Goal: Information Seeking & Learning: Learn about a topic

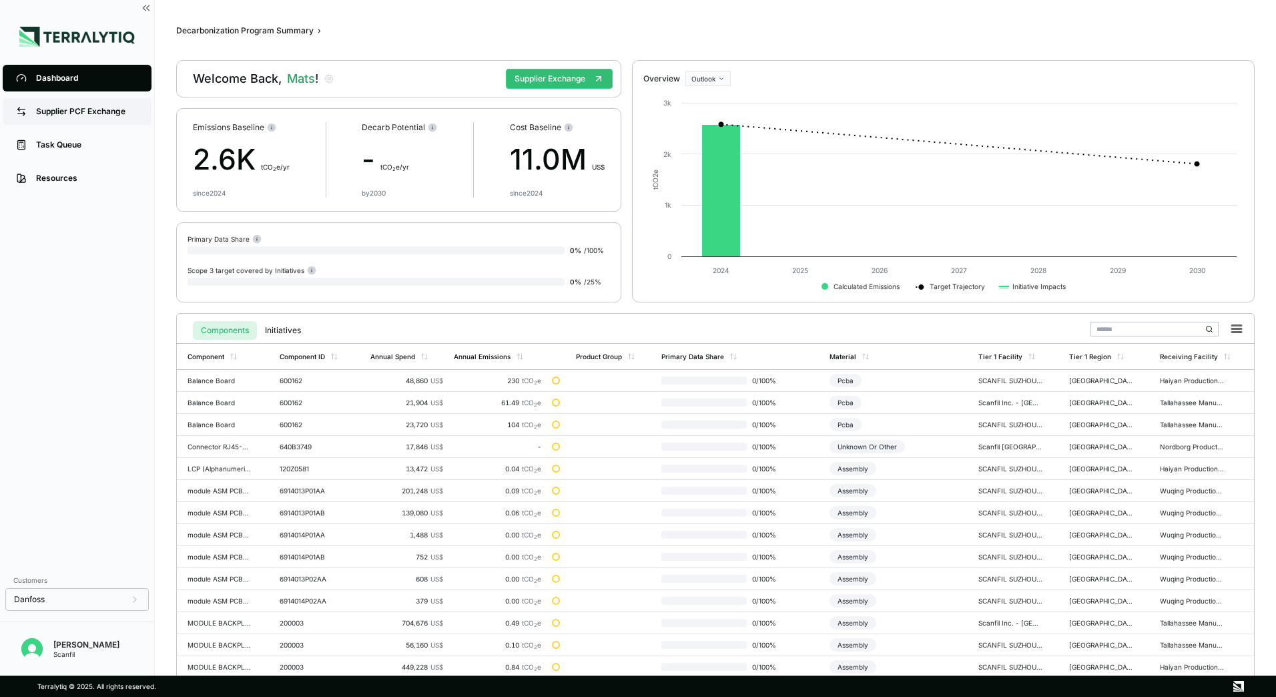
click at [82, 107] on div "Supplier PCF Exchange" at bounding box center [87, 111] width 102 height 11
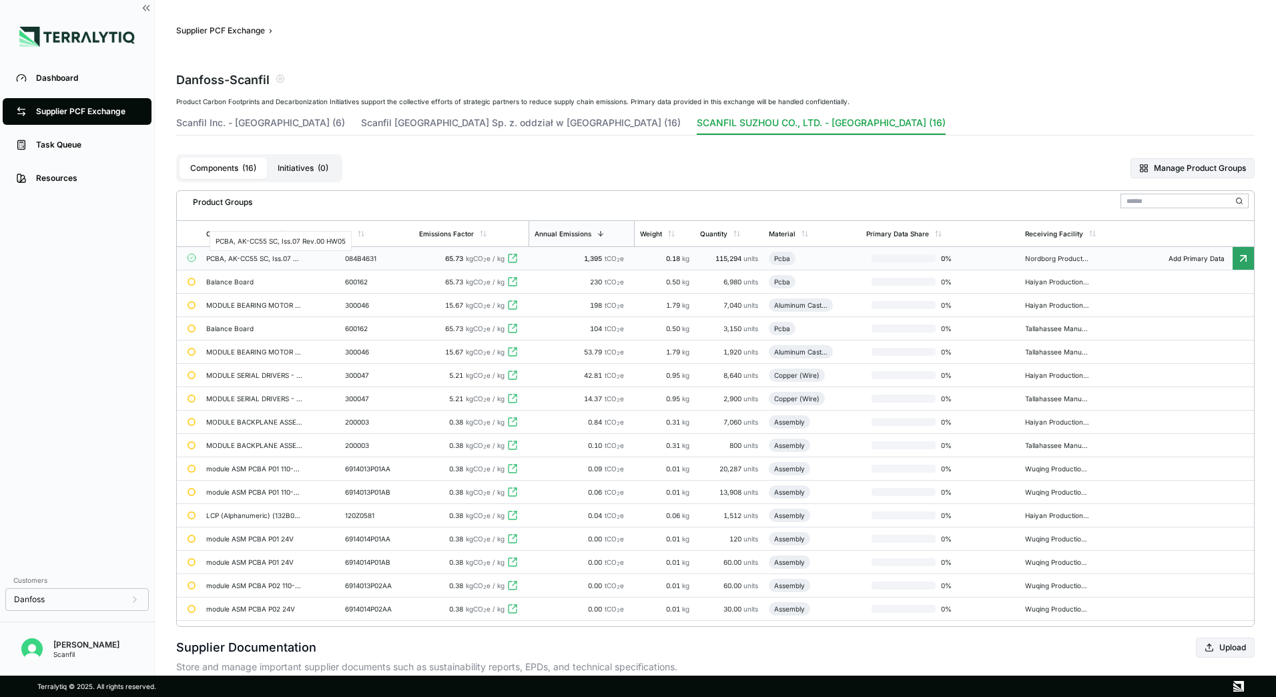
click at [221, 257] on div "PCBA, AK-CC55 SC, Iss.07 Rev.00 HW05" at bounding box center [254, 258] width 96 height 8
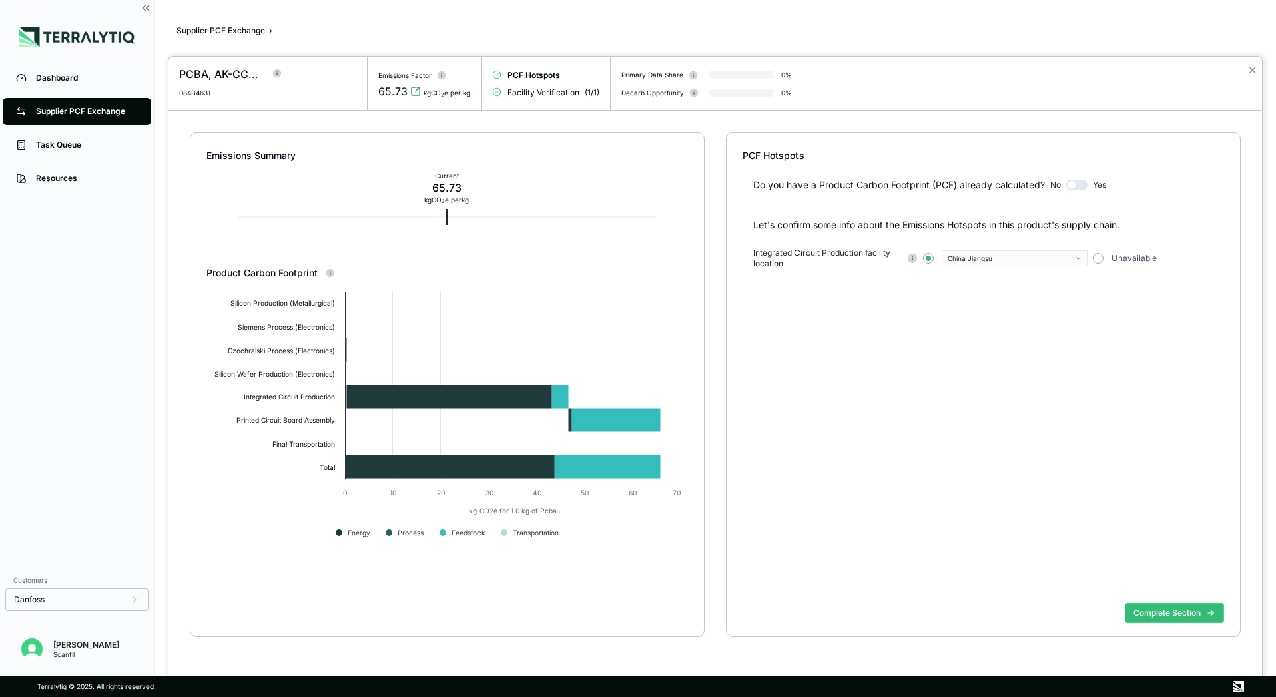
click at [73, 302] on div at bounding box center [638, 348] width 1276 height 697
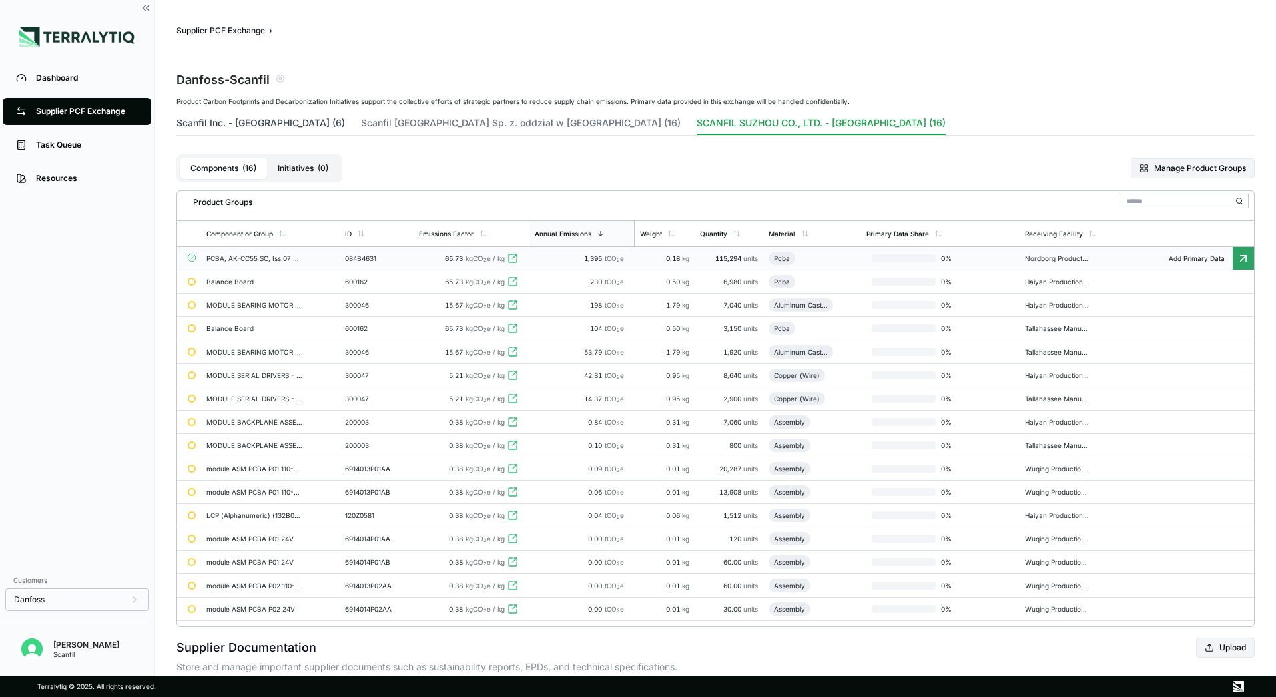
click at [261, 119] on button "Scanfil Inc. - [GEOGRAPHIC_DATA] (6)" at bounding box center [260, 125] width 169 height 19
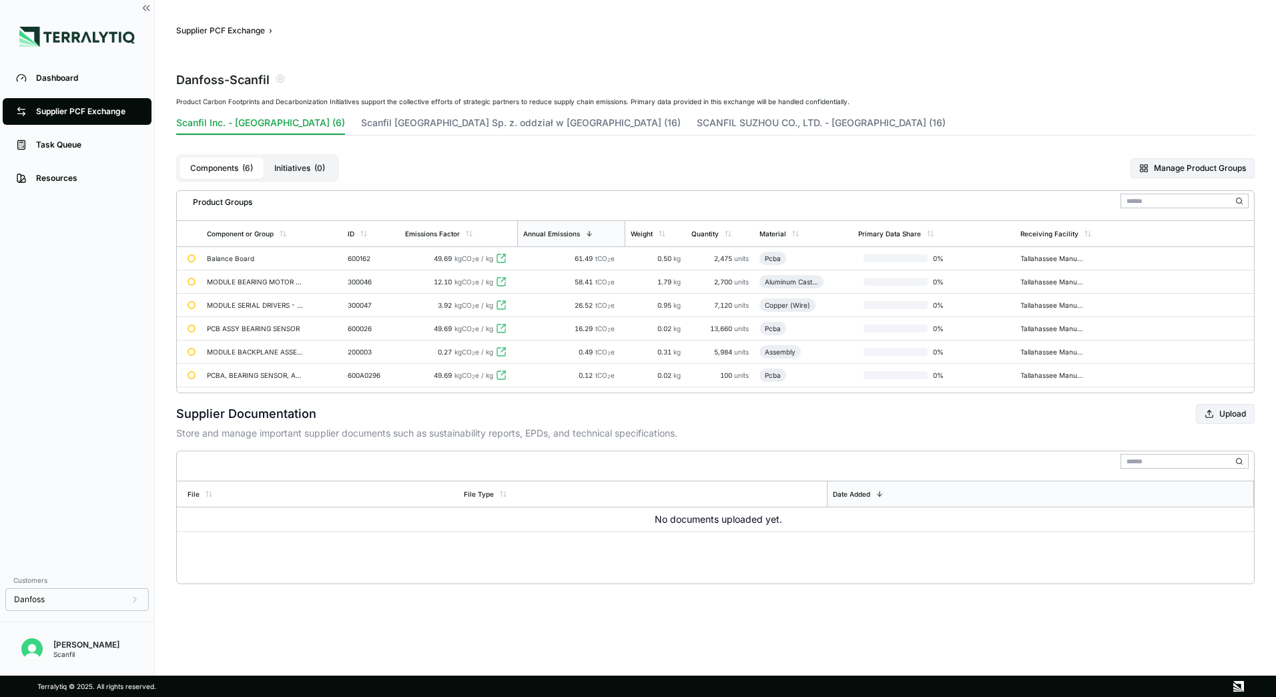
click at [136, 238] on div "Dashboard Supplier PCF Exchange Task Queue Resources" at bounding box center [77, 313] width 154 height 505
click at [697, 121] on button "SCANFIL SUZHOU CO., LTD. - [GEOGRAPHIC_DATA] (16)" at bounding box center [821, 125] width 249 height 19
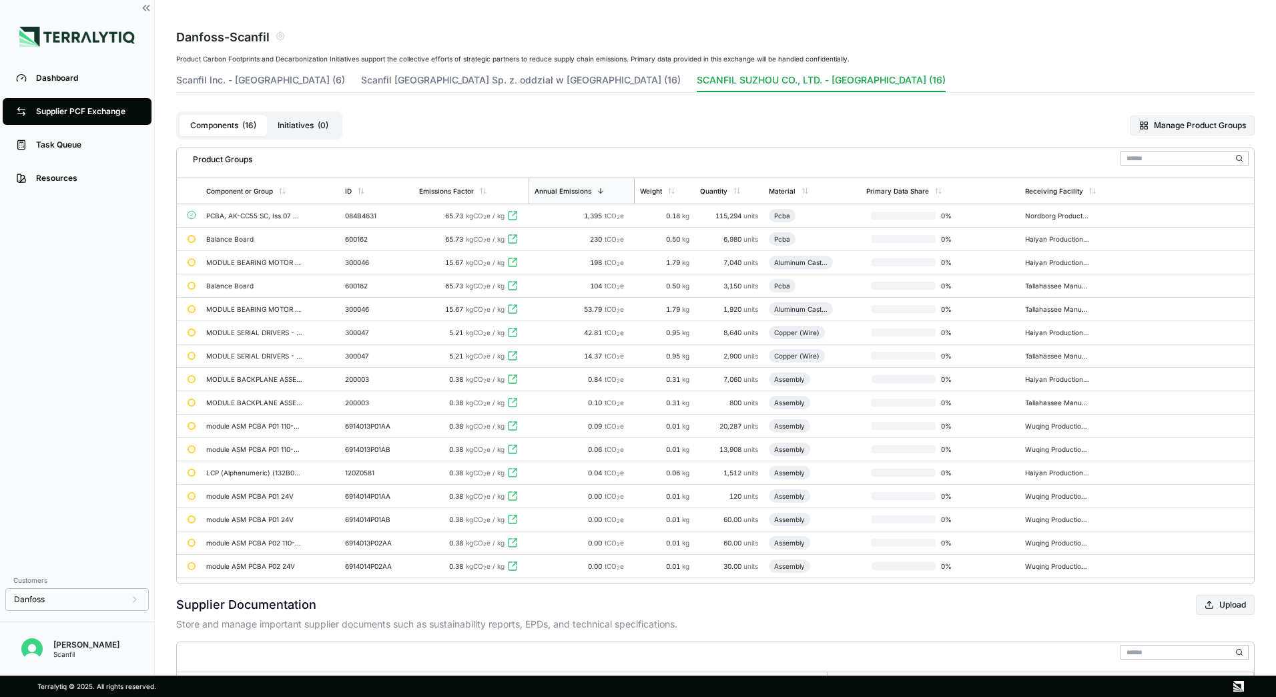
scroll to position [67, 0]
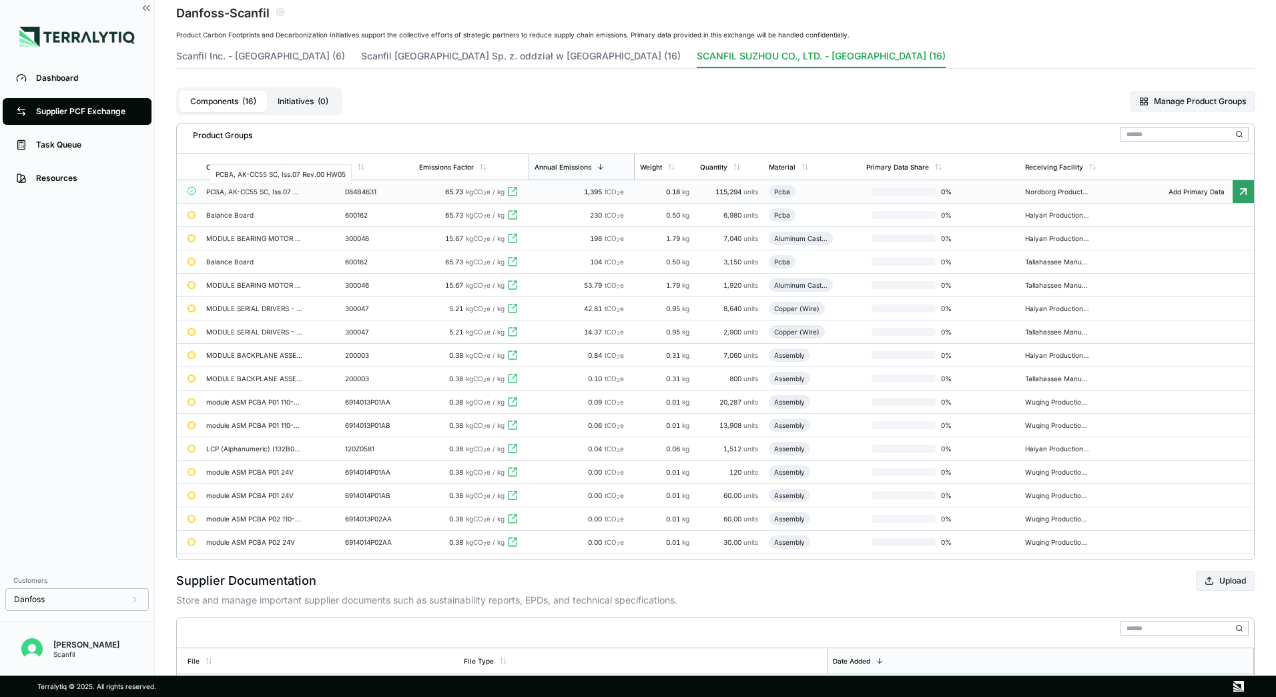
click at [252, 190] on div "PCBA, AK-CC55 SC, Iss.07 Rev.00 HW05" at bounding box center [254, 192] width 96 height 8
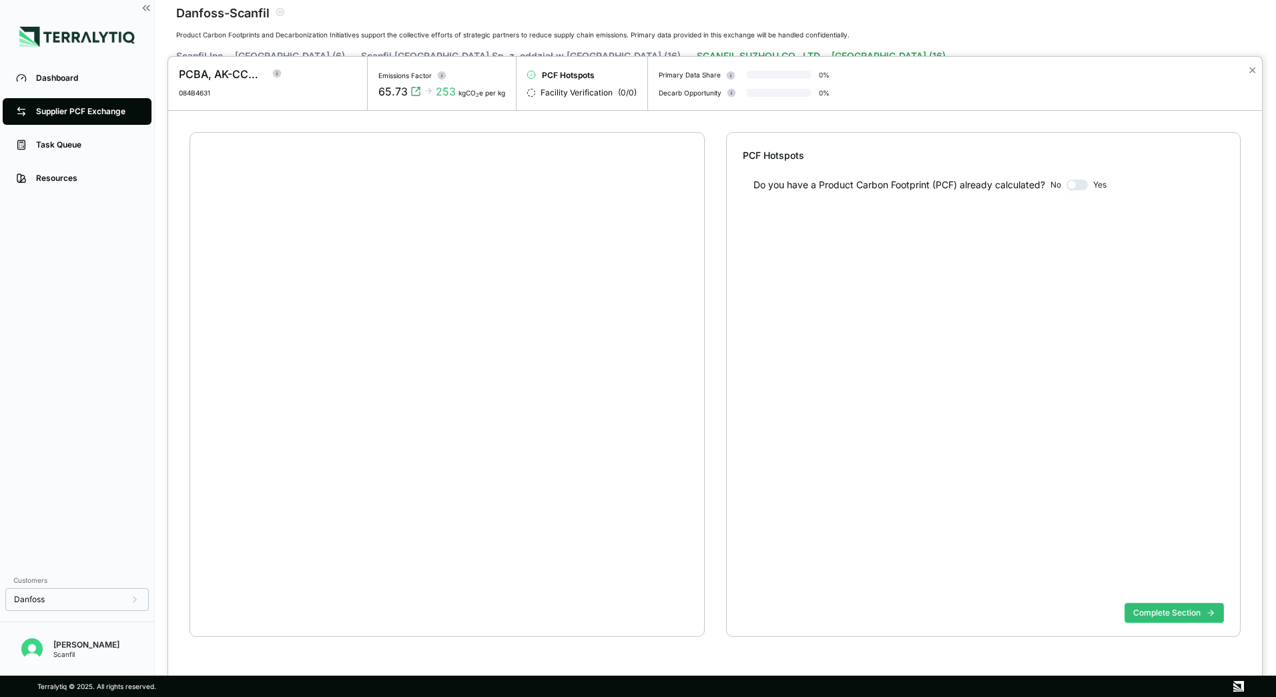
scroll to position [25, 0]
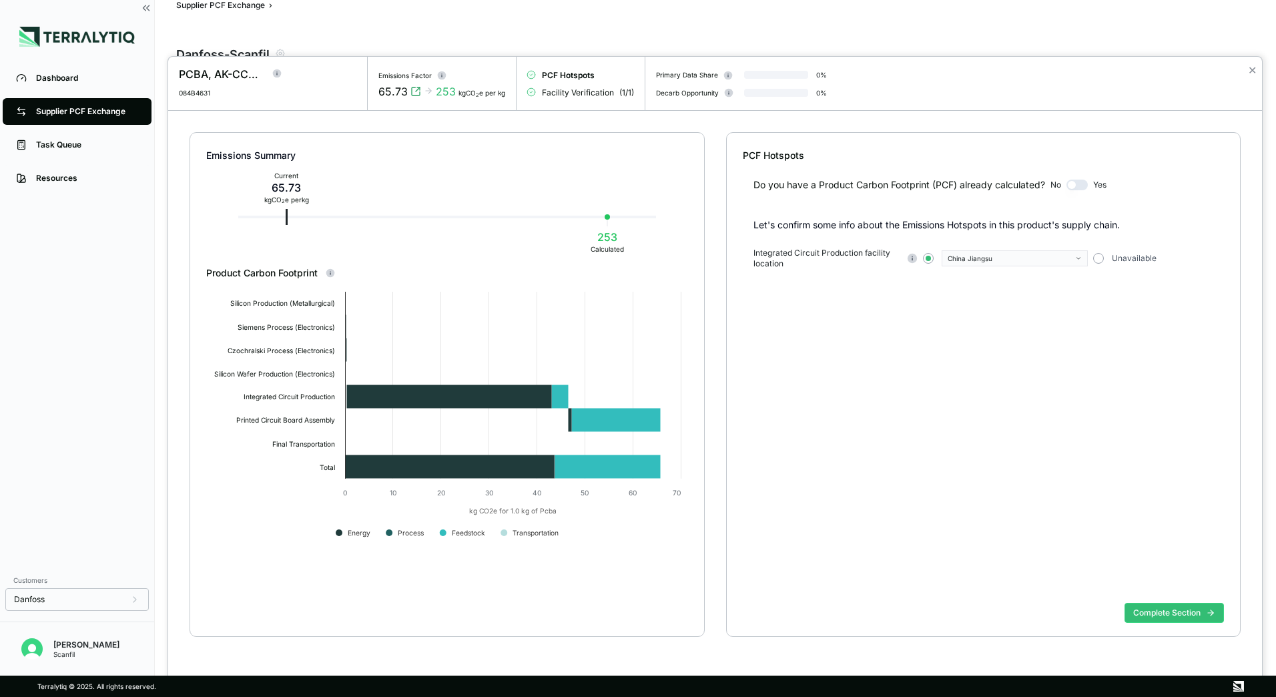
click at [278, 72] on circle at bounding box center [277, 73] width 9 height 9
click at [904, 367] on div "Do you have a Product Carbon Footprint (PCF) already calculated? No Yes Let's c…" at bounding box center [984, 379] width 482 height 435
click at [254, 465] on rect at bounding box center [446, 418] width 481 height 267
click at [427, 92] on icon at bounding box center [423, 92] width 11 height 11
